Goal: Information Seeking & Learning: Learn about a topic

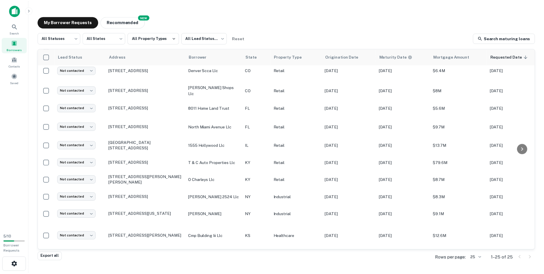
scroll to position [281, 0]
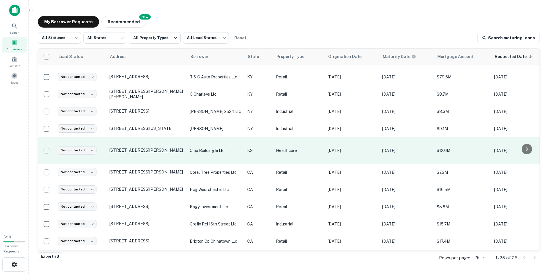
click at [145, 147] on p "[STREET_ADDRESS][PERSON_NAME]" at bounding box center [146, 149] width 75 height 5
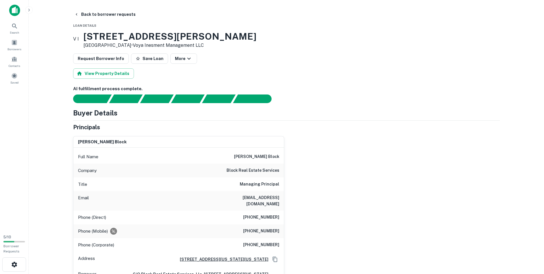
scroll to position [29, 0]
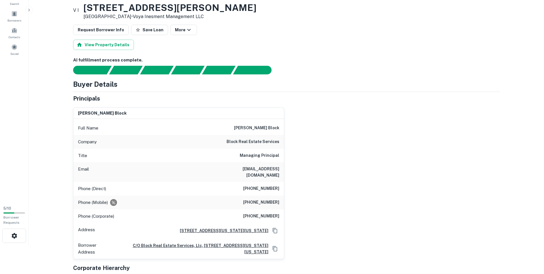
click at [510, 119] on main "Back to borrower requests Loan Details V I [STREET_ADDRESS][PERSON_NAME] • Voya…" at bounding box center [287, 108] width 516 height 274
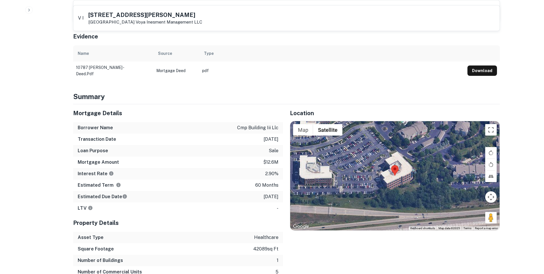
scroll to position [258, 0]
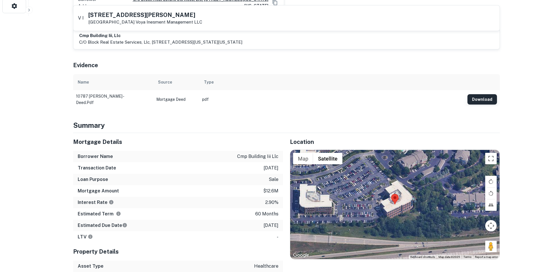
click at [475, 94] on button "Download" at bounding box center [483, 99] width 30 height 10
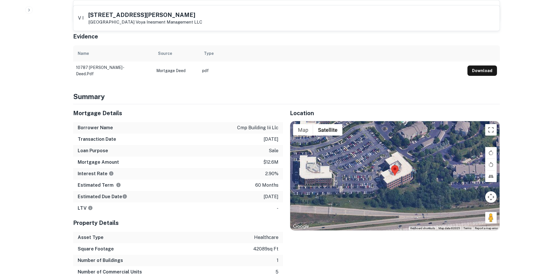
scroll to position [316, 0]
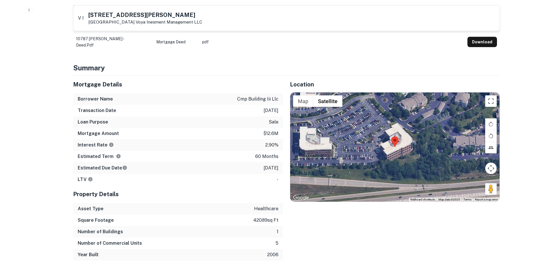
click at [471, 221] on div "Location ← Move left → Move right ↑ Move up ↓ Move down + Zoom in - Zoom out Ho…" at bounding box center [391, 167] width 217 height 185
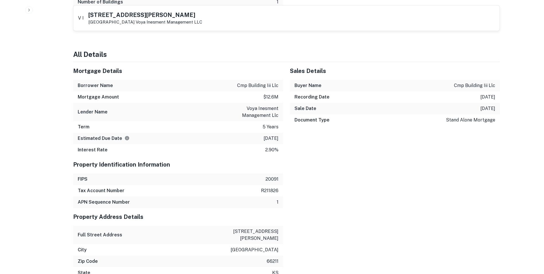
scroll to position [516, 0]
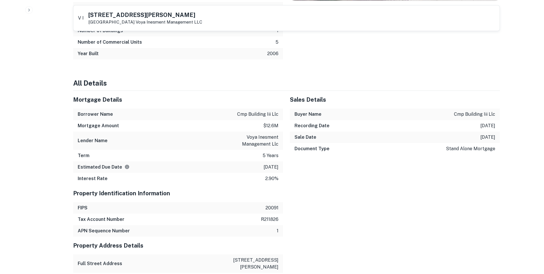
click at [502, 176] on div "Back to borrower requests V I [STREET_ADDRESS][GEOGRAPHIC_DATA][PERSON_NAME] In…" at bounding box center [286, 184] width 441 height 1383
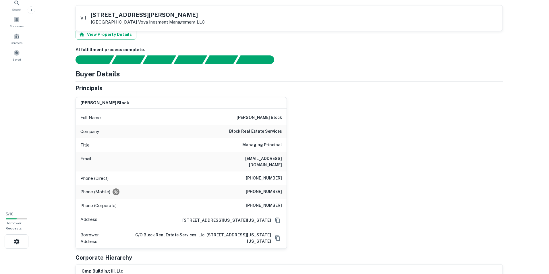
scroll to position [0, 0]
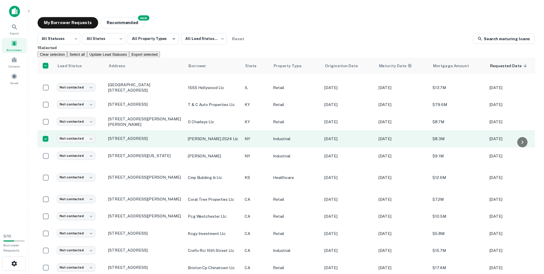
scroll to position [252, 0]
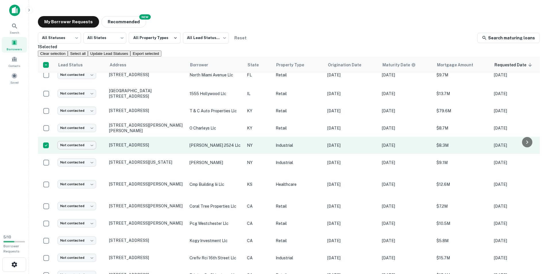
click at [84, 152] on body "Search Borrowers Contacts Saved 5 / 10 Borrower Requests My Borrower Requests N…" at bounding box center [274, 137] width 549 height 274
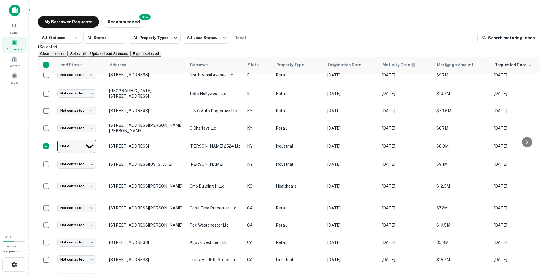
click at [76, 273] on div at bounding box center [274, 274] width 549 height 0
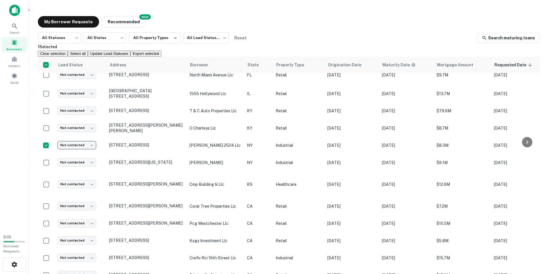
click at [15, 151] on div "Search Borrowers Contacts Saved" at bounding box center [14, 115] width 28 height 230
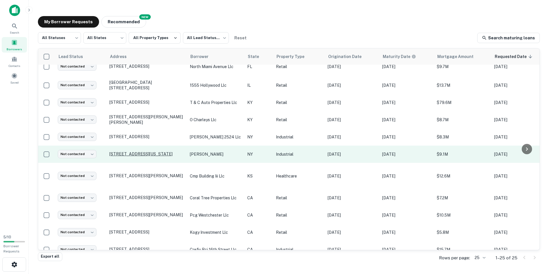
click at [130, 151] on p "[STREET_ADDRESS][US_STATE]" at bounding box center [146, 153] width 75 height 5
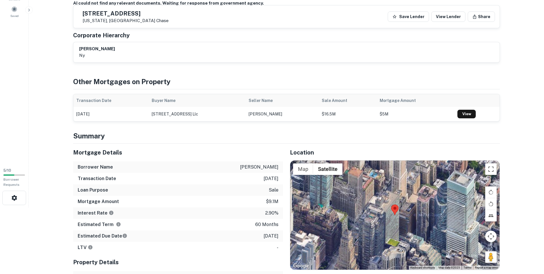
scroll to position [57, 0]
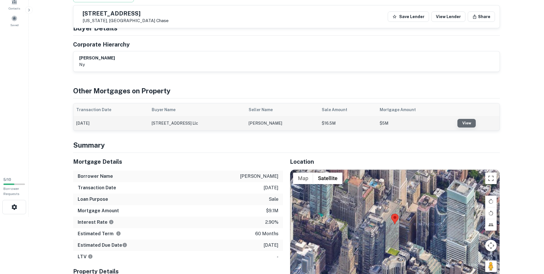
click at [458, 127] on link "View" at bounding box center [467, 123] width 18 height 9
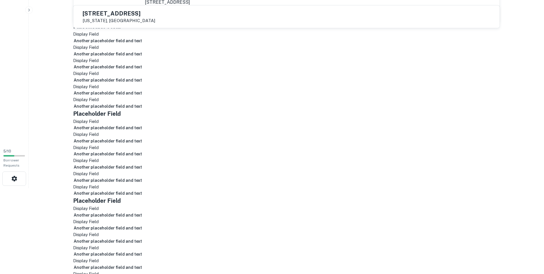
scroll to position [86, 0]
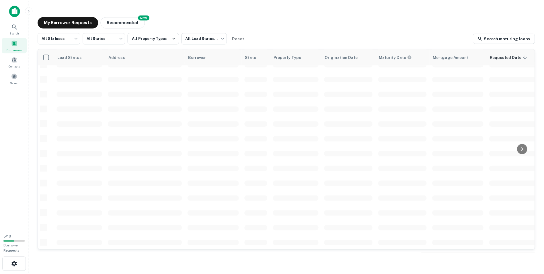
scroll to position [192, 0]
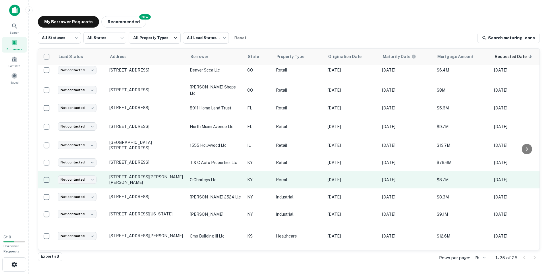
click at [203, 178] on p "o charleys llc" at bounding box center [216, 179] width 52 height 6
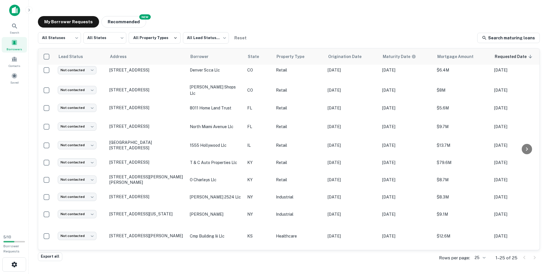
click at [215, 273] on div at bounding box center [274, 278] width 549 height 0
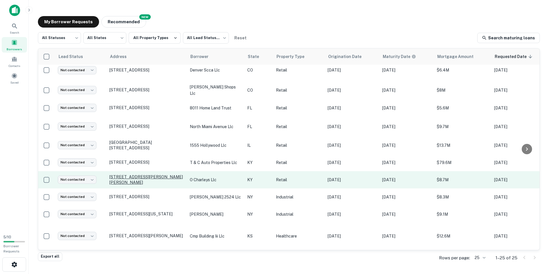
click at [127, 176] on p "[STREET_ADDRESS][PERSON_NAME][PERSON_NAME]" at bounding box center [146, 179] width 75 height 10
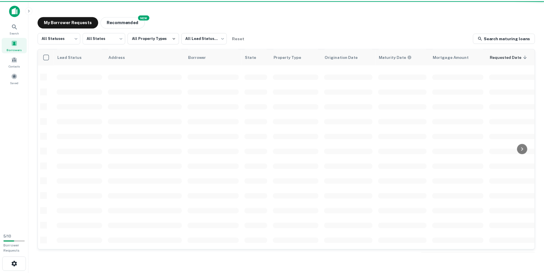
scroll to position [192, 0]
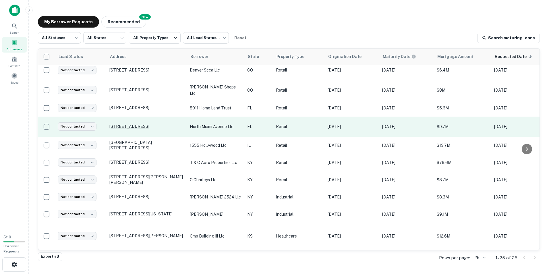
click at [137, 125] on p "[STREET_ADDRESS]" at bounding box center [146, 126] width 75 height 5
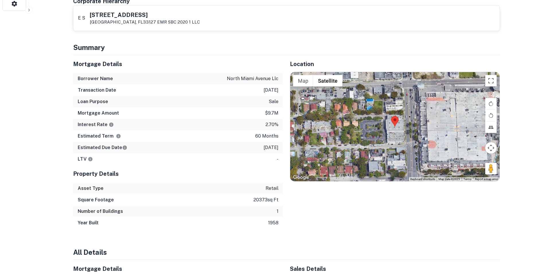
scroll to position [258, 0]
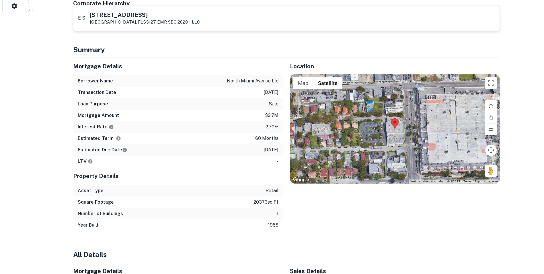
click at [486, 206] on div "Location ← Move left → Move right ↑ Move up ↓ Move down + Zoom in - Zoom out Ho…" at bounding box center [391, 143] width 217 height 173
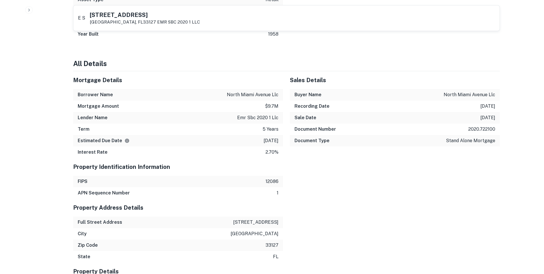
scroll to position [459, 0]
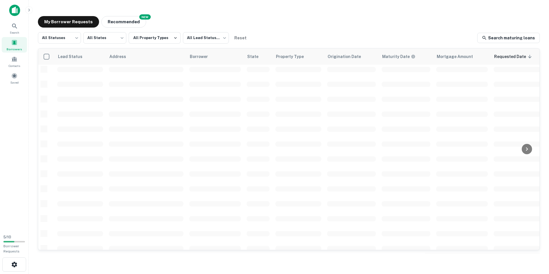
scroll to position [192, 0]
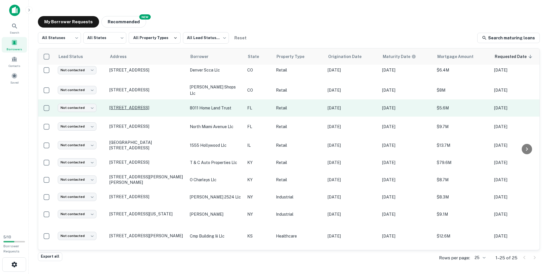
click at [136, 105] on p "[STREET_ADDRESS]" at bounding box center [146, 107] width 75 height 5
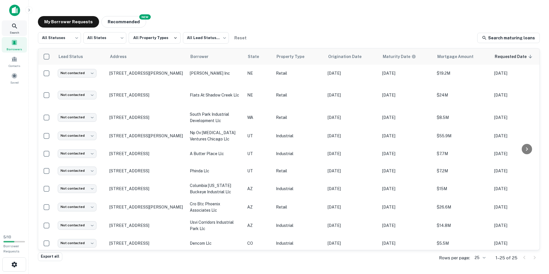
click at [12, 26] on icon at bounding box center [14, 26] width 7 height 7
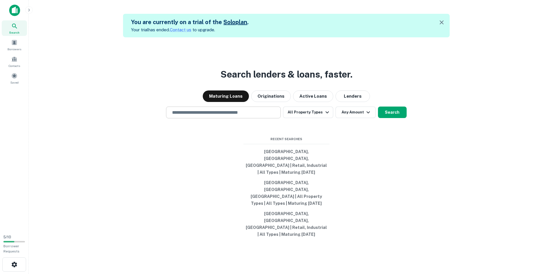
click at [190, 118] on div "​" at bounding box center [223, 112] width 115 height 12
type input "**********"
click at [304, 118] on button "All Property Types" at bounding box center [308, 111] width 50 height 11
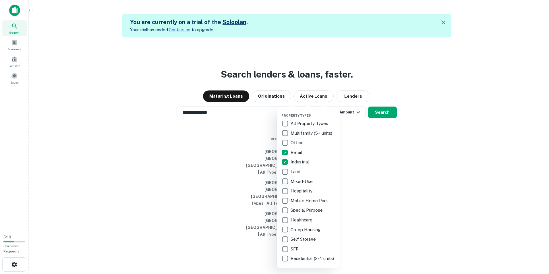
click at [380, 135] on div at bounding box center [274, 137] width 549 height 274
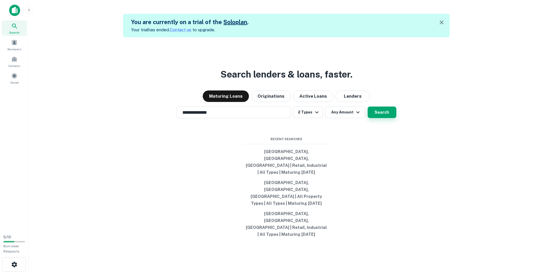
click at [382, 118] on button "Search" at bounding box center [382, 111] width 29 height 11
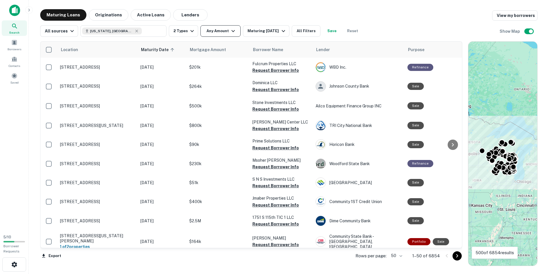
click at [213, 31] on button "Any Amount" at bounding box center [220, 30] width 40 height 11
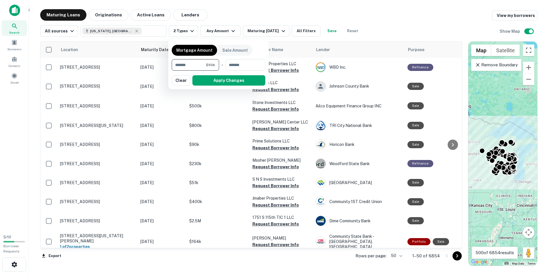
type input "*******"
click at [224, 81] on button "Apply Changes" at bounding box center [228, 80] width 73 height 10
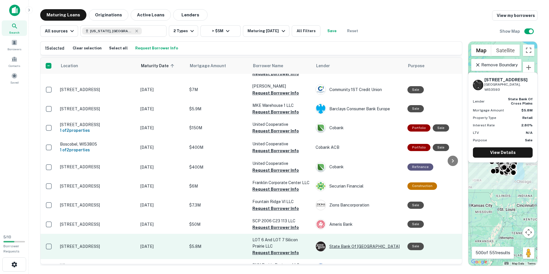
scroll to position [834, 0]
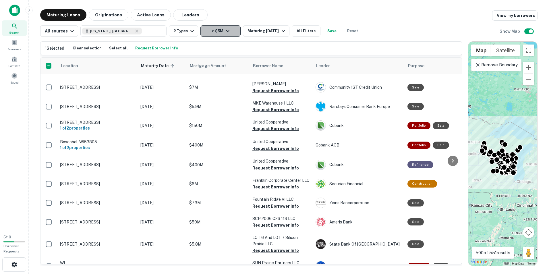
click at [221, 31] on button "> $5M" at bounding box center [220, 30] width 40 height 11
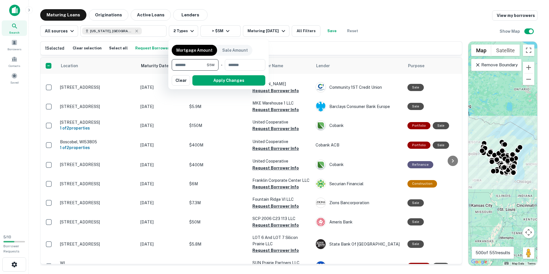
drag, startPoint x: 190, startPoint y: 65, endPoint x: 155, endPoint y: 64, distance: 34.4
click at [155, 64] on div "Mortgage Amount Sale Amount ******* $5M ​ - ​ Apply Changes Clear" at bounding box center [274, 137] width 549 height 274
type input "*******"
click at [240, 76] on button "Apply Changes" at bounding box center [228, 80] width 73 height 10
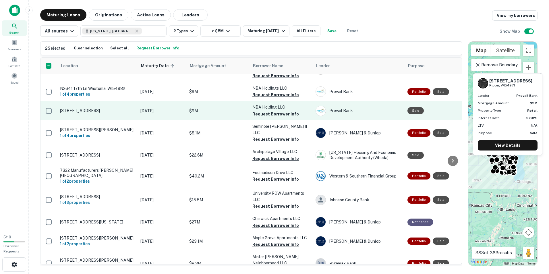
scroll to position [649, 0]
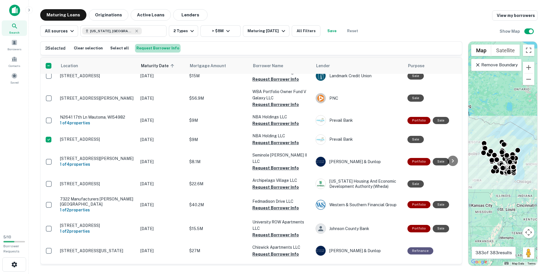
click at [153, 50] on button "Request Borrower Info" at bounding box center [158, 48] width 46 height 9
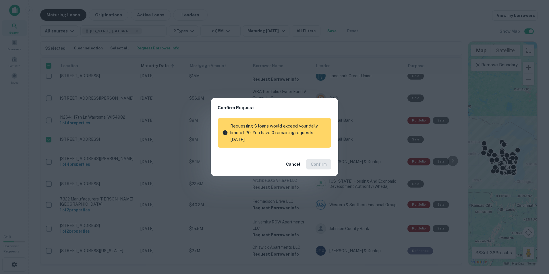
click at [311, 156] on div "Cancel Confirm" at bounding box center [274, 164] width 127 height 24
click at [321, 164] on div "Cancel Confirm" at bounding box center [274, 164] width 127 height 24
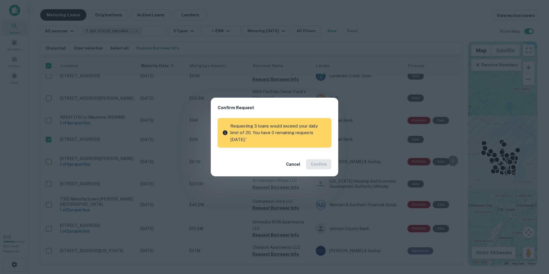
drag, startPoint x: 321, startPoint y: 164, endPoint x: 262, endPoint y: 152, distance: 60.2
click at [262, 152] on div "Cancel Confirm" at bounding box center [274, 164] width 127 height 24
click at [297, 162] on button "Cancel" at bounding box center [292, 164] width 19 height 10
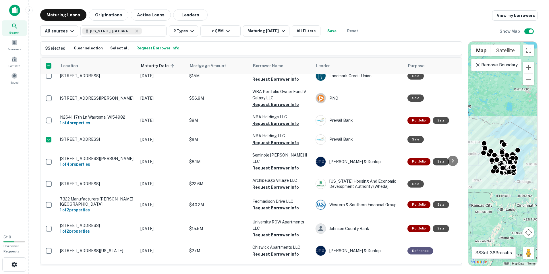
click at [517, 119] on div "To activate drag with keyboard, press Alt + Enter. Once in keyboard drag state,…" at bounding box center [502, 154] width 69 height 224
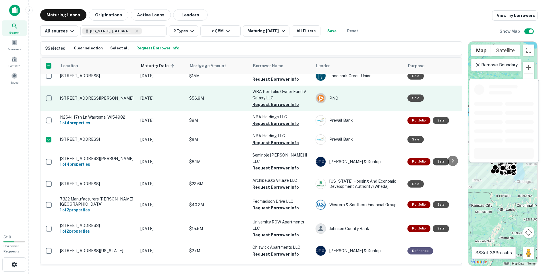
scroll to position [735, 0]
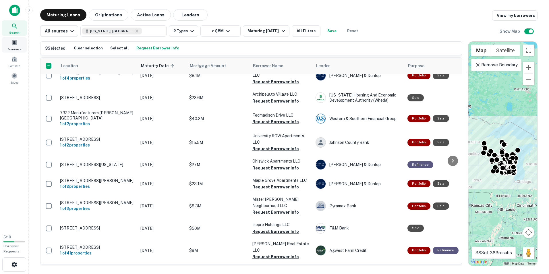
click at [19, 47] on span "Borrowers" at bounding box center [14, 49] width 14 height 5
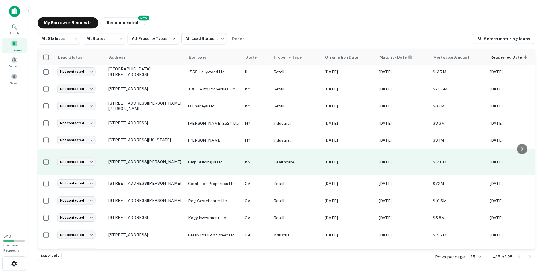
scroll to position [252, 0]
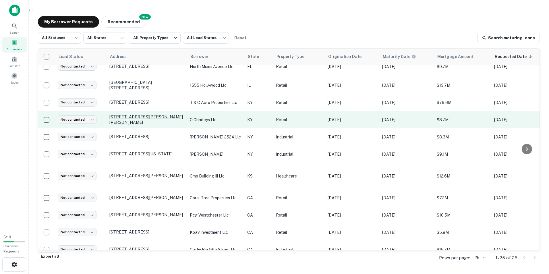
click at [141, 114] on p "[STREET_ADDRESS][PERSON_NAME][PERSON_NAME]" at bounding box center [146, 119] width 75 height 10
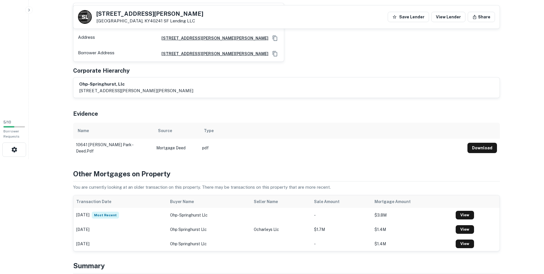
scroll to position [86, 0]
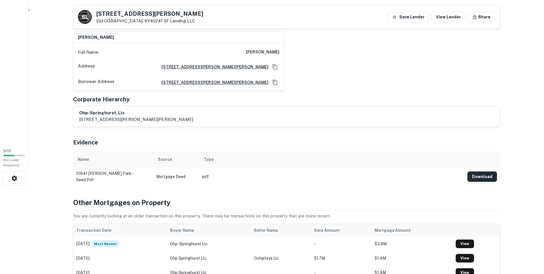
click at [488, 174] on button "Download" at bounding box center [483, 176] width 30 height 10
click at [337, 80] on div "gary e. holland, jr. Full Name gary e. holland, jr. Address 5120 Taylor Mill Ro…" at bounding box center [284, 58] width 431 height 63
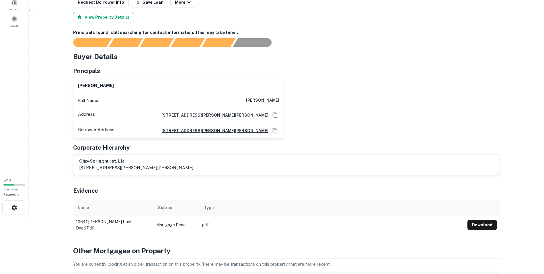
scroll to position [29, 0]
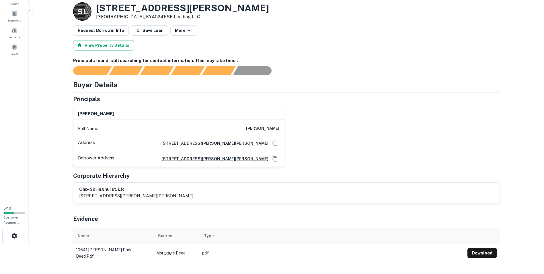
click at [497, 175] on div "Corporate Hierarchy" at bounding box center [286, 175] width 427 height 9
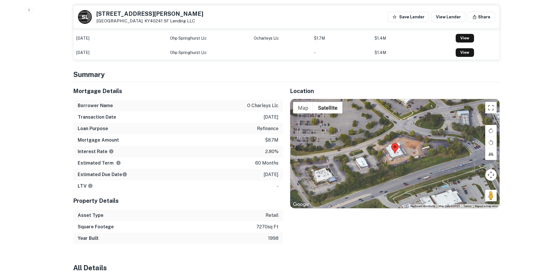
scroll to position [316, 0]
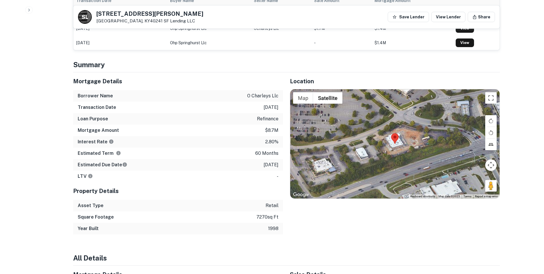
click at [481, 231] on div "Location ← Move left → Move right ↑ Move up ↓ Move down + Zoom in - Zoom out Ho…" at bounding box center [391, 153] width 217 height 162
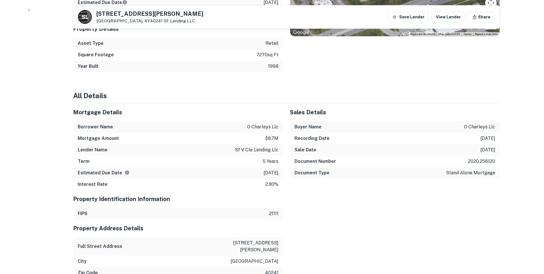
scroll to position [488, 0]
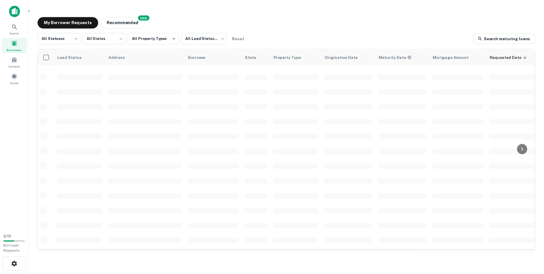
scroll to position [192, 0]
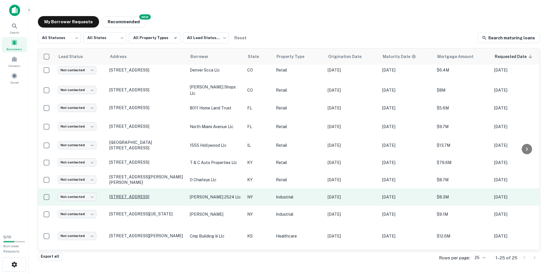
click at [149, 194] on p "[STREET_ADDRESS]" at bounding box center [146, 196] width 75 height 5
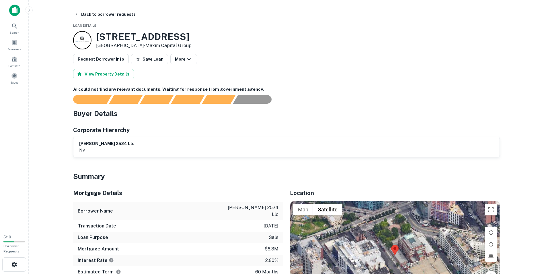
scroll to position [57, 0]
